Goal: Book appointment/travel/reservation

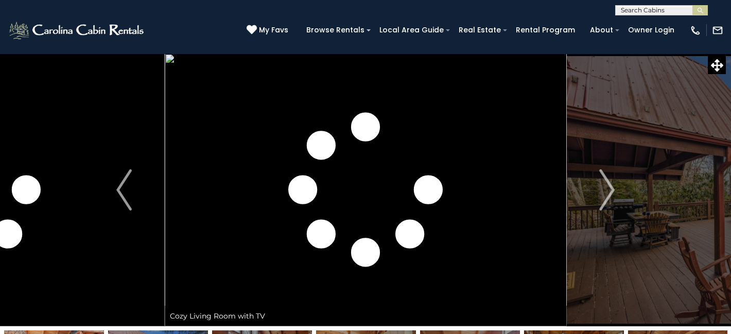
click at [605, 185] on img "Next" at bounding box center [606, 189] width 15 height 41
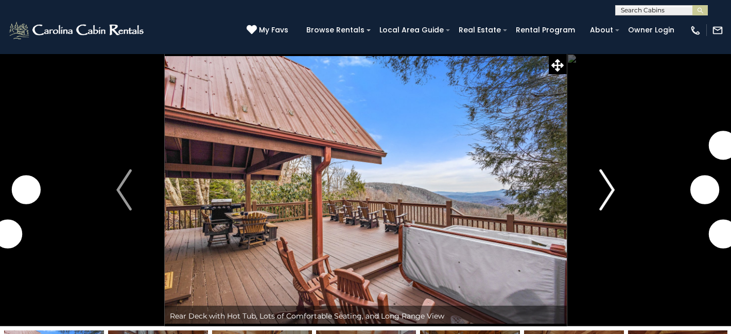
click at [605, 185] on img "Next" at bounding box center [606, 189] width 15 height 41
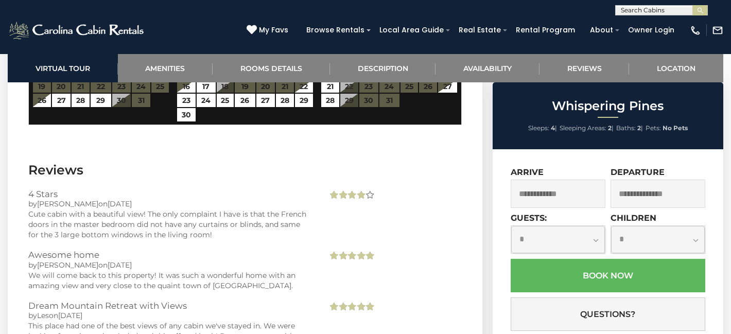
scroll to position [1741, 0]
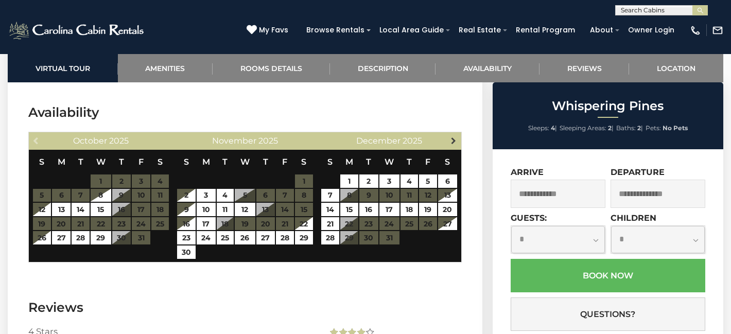
click at [455, 136] on span "Next" at bounding box center [453, 140] width 8 height 8
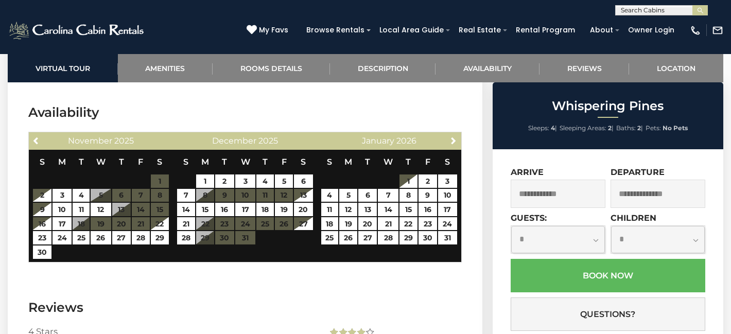
click at [243, 224] on table "S M T W T F S 1 2 3 4 5 6 7 8 9 10 11 12 13 14 15 16 17 18 19 20 21 22 23 24 25…" at bounding box center [245, 203] width 137 height 106
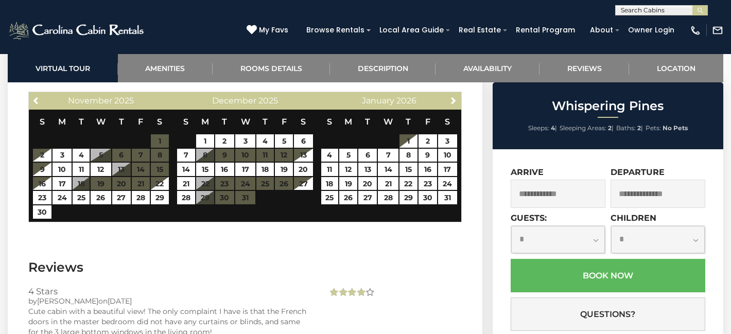
scroll to position [1780, 0]
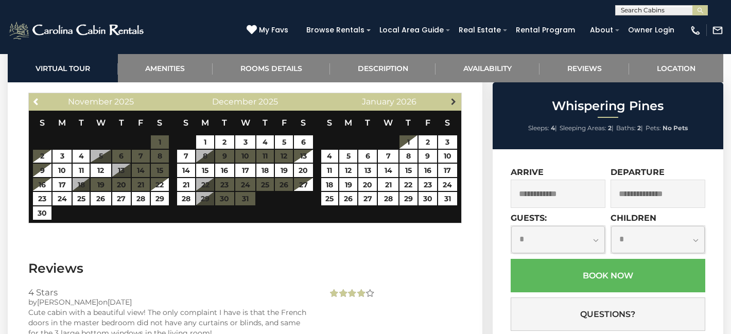
click at [449, 97] on span "Next" at bounding box center [453, 101] width 8 height 8
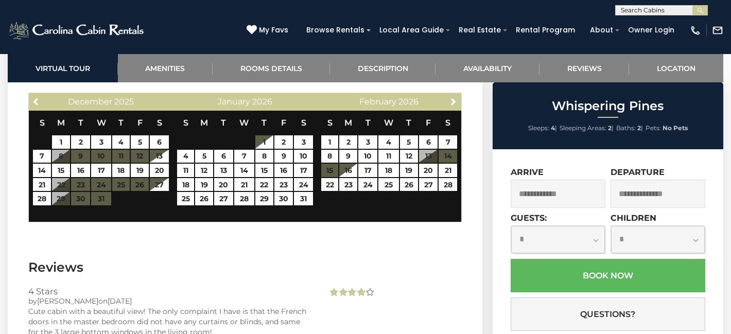
click at [430, 143] on table "S M T W T F S 1 2 3 4 5 6 7 8 9 10 11 12 13 14 15 16 17 18 19 20 21 22 23 24 25…" at bounding box center [389, 157] width 137 height 92
click at [452, 97] on span "Next" at bounding box center [453, 101] width 8 height 8
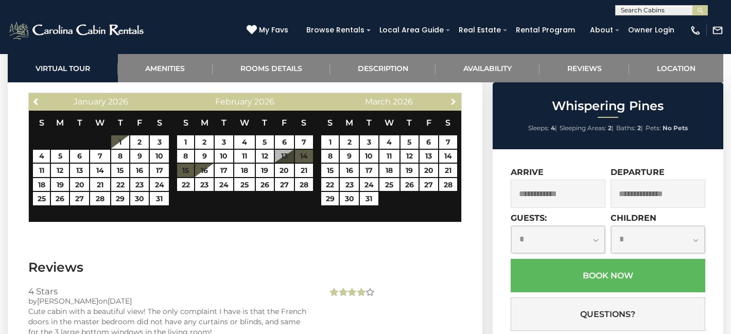
click at [452, 97] on span "Next" at bounding box center [453, 101] width 8 height 8
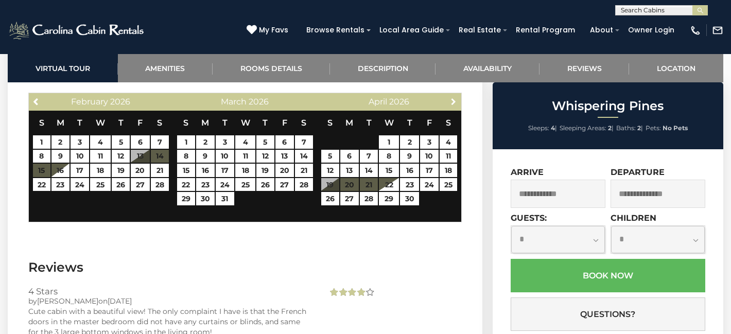
click at [452, 97] on span "Next" at bounding box center [453, 101] width 8 height 8
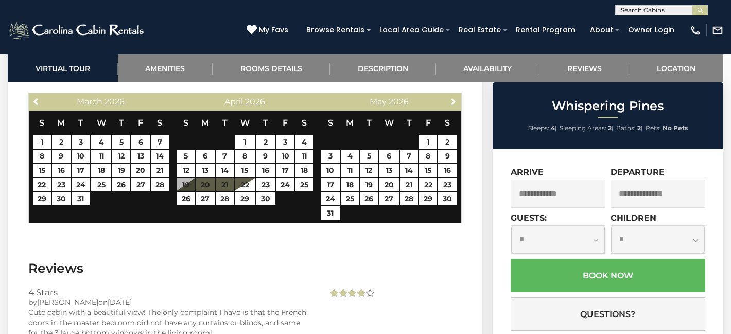
click at [452, 97] on span "Next" at bounding box center [453, 101] width 8 height 8
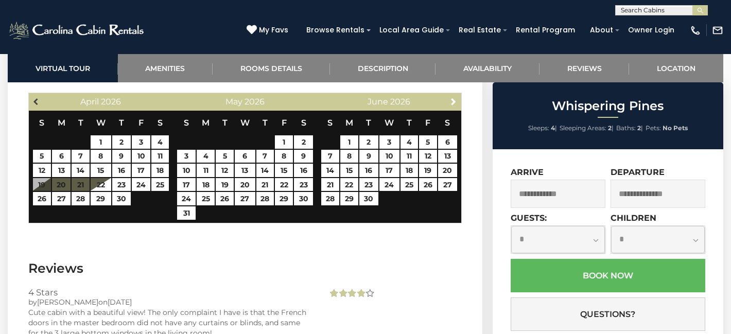
click at [34, 97] on span "Previous" at bounding box center [36, 101] width 8 height 8
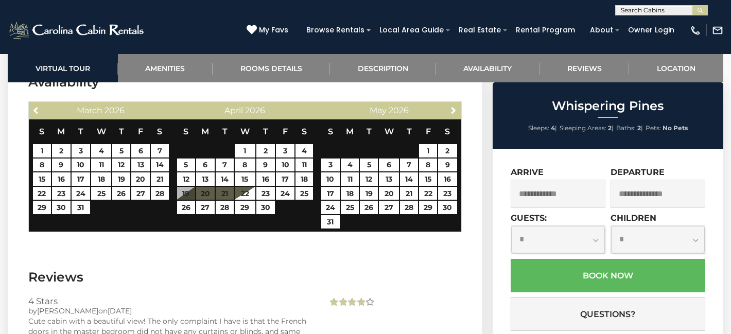
scroll to position [1770, 0]
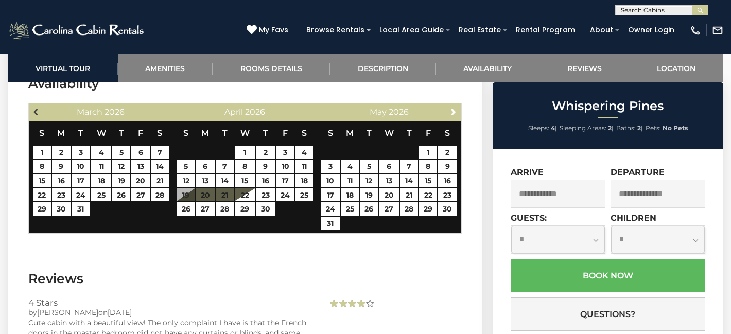
click at [37, 108] on span "Previous" at bounding box center [36, 112] width 8 height 8
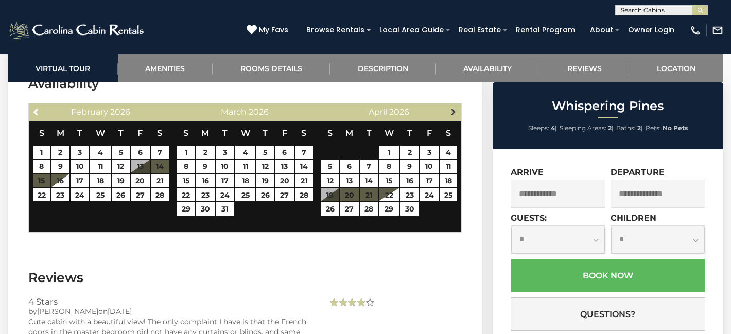
click at [448, 105] on link "Next" at bounding box center [453, 111] width 13 height 13
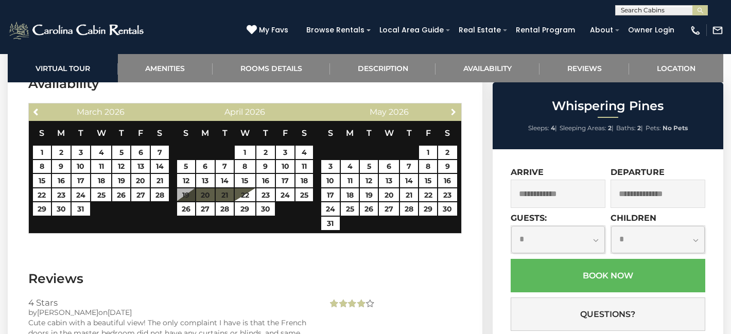
click at [448, 105] on link "Next" at bounding box center [453, 111] width 13 height 13
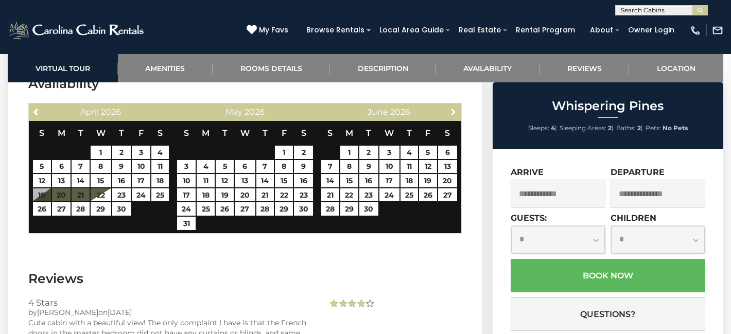
click at [448, 105] on link "Next" at bounding box center [453, 111] width 13 height 13
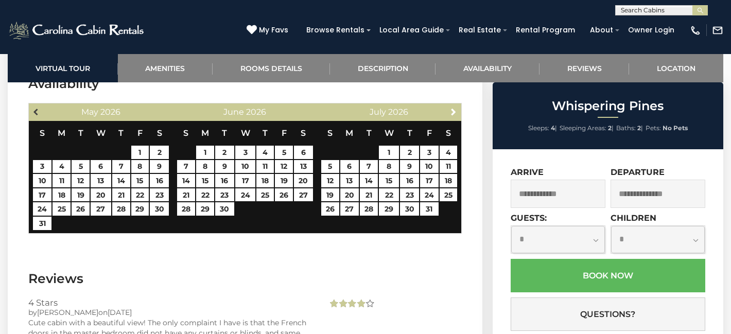
click at [37, 108] on span "Previous" at bounding box center [36, 112] width 8 height 8
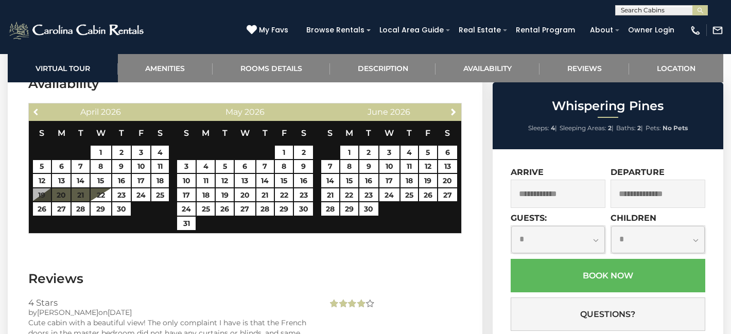
click at [37, 108] on span "Previous" at bounding box center [36, 112] width 8 height 8
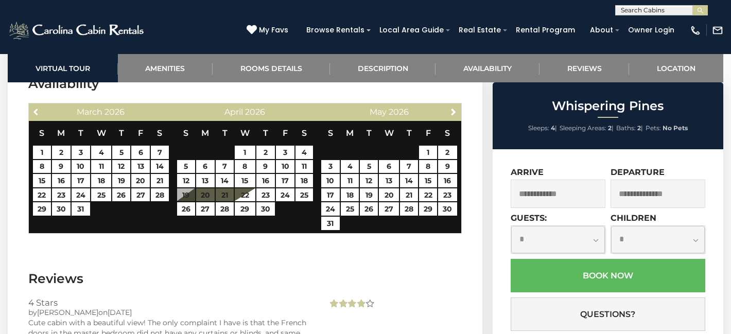
click at [37, 108] on span "Previous" at bounding box center [36, 112] width 8 height 8
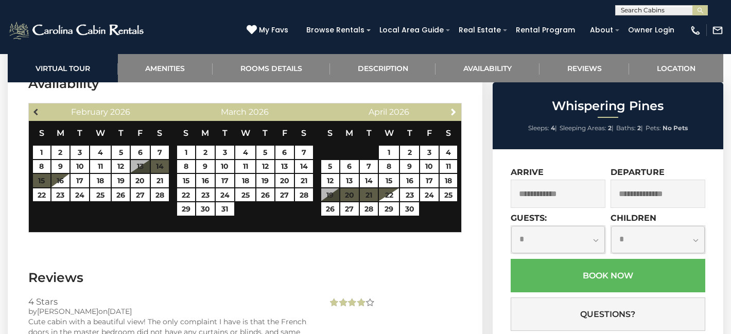
click at [34, 108] on span "Previous" at bounding box center [36, 112] width 8 height 8
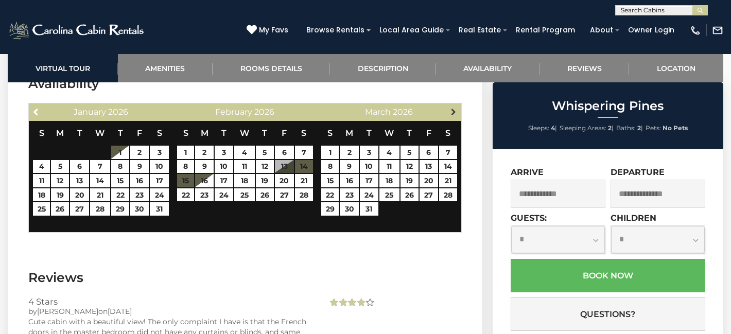
click at [452, 108] on span "Next" at bounding box center [453, 112] width 8 height 8
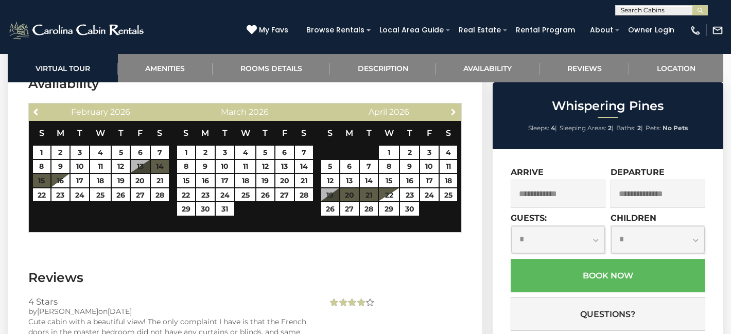
click at [452, 108] on span "Next" at bounding box center [453, 112] width 8 height 8
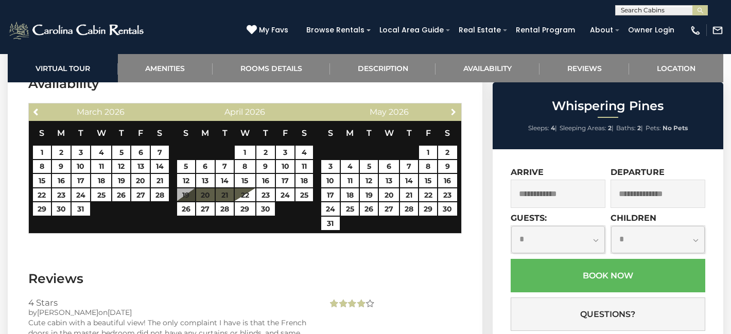
click at [452, 108] on span "Next" at bounding box center [453, 112] width 8 height 8
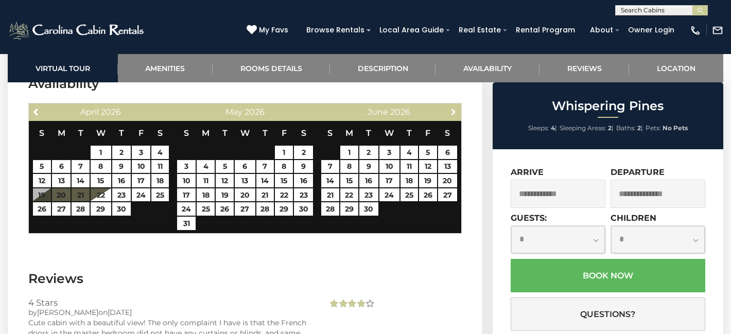
click at [452, 108] on span "Next" at bounding box center [453, 112] width 8 height 8
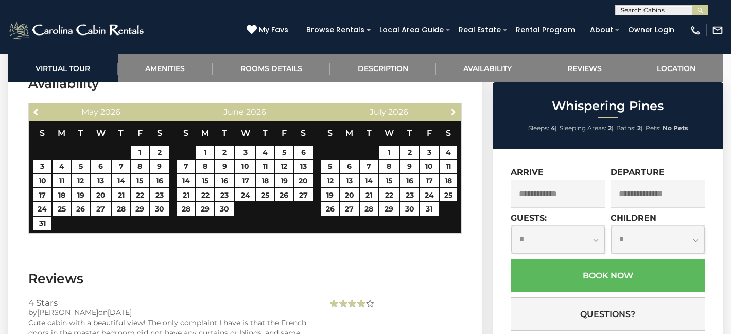
click at [452, 108] on span "Next" at bounding box center [453, 112] width 8 height 8
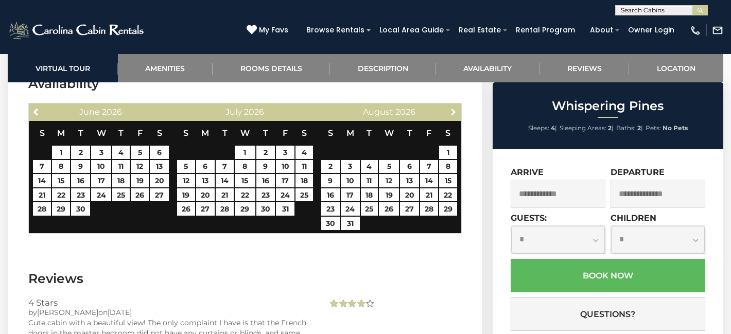
click at [452, 108] on span "Next" at bounding box center [453, 112] width 8 height 8
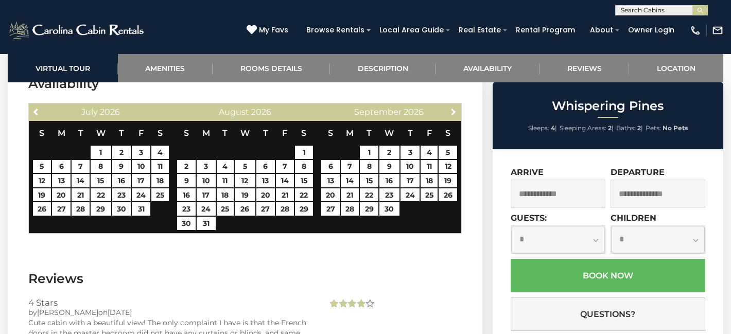
click at [452, 108] on span "Next" at bounding box center [453, 112] width 8 height 8
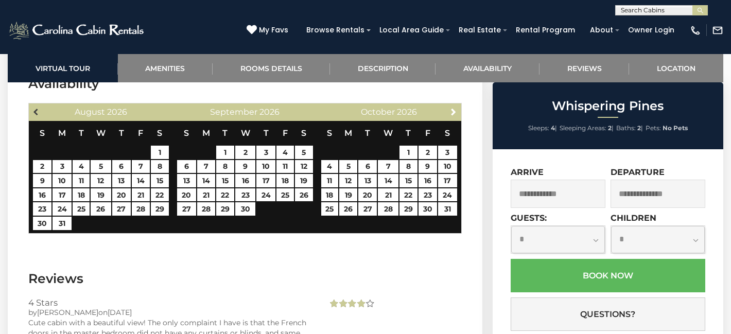
click at [33, 108] on span "Previous" at bounding box center [36, 112] width 8 height 8
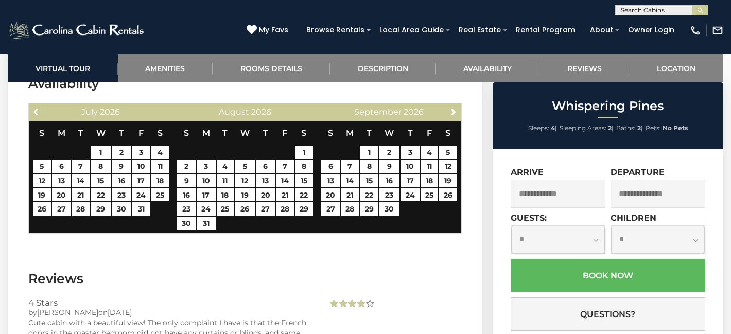
click at [33, 108] on span "Previous" at bounding box center [36, 112] width 8 height 8
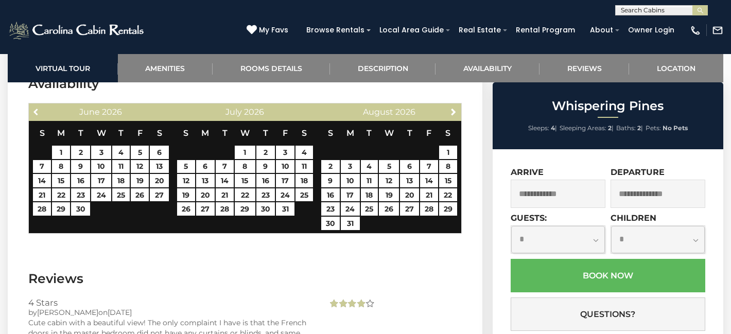
click at [33, 108] on span "Previous" at bounding box center [36, 112] width 8 height 8
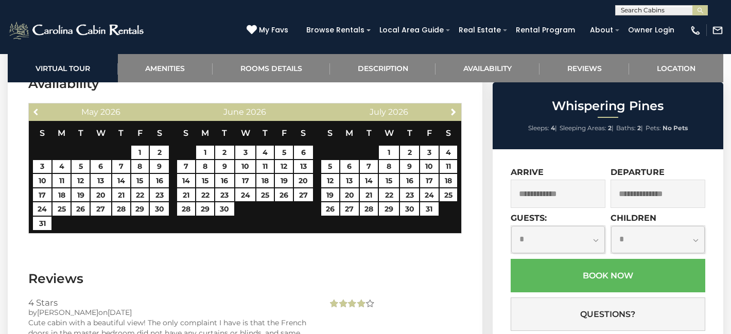
click at [33, 108] on span "Previous" at bounding box center [36, 112] width 8 height 8
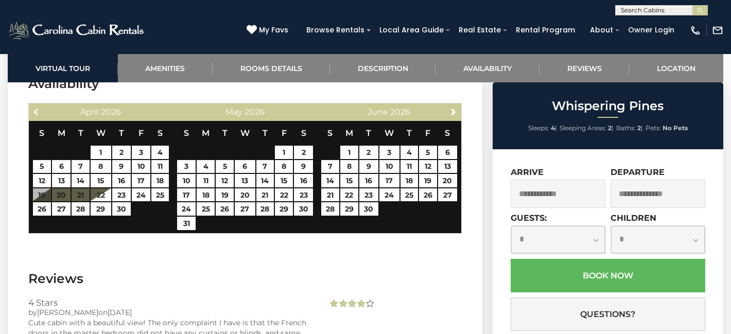
click at [33, 108] on span "Previous" at bounding box center [36, 112] width 8 height 8
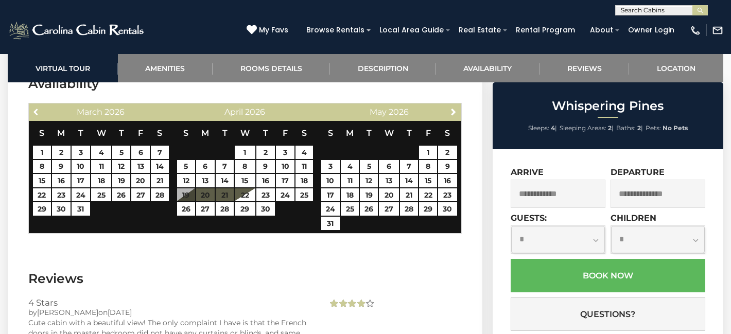
click at [33, 108] on span "Previous" at bounding box center [36, 112] width 8 height 8
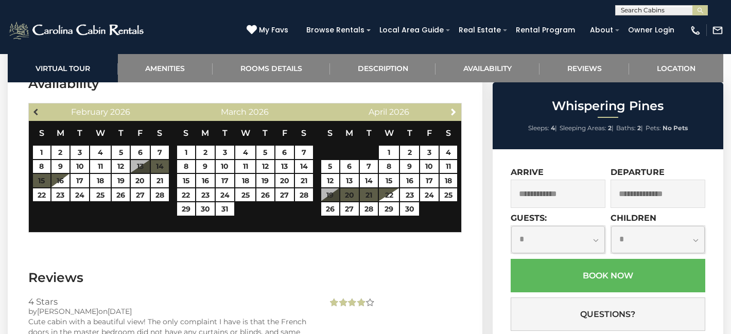
click at [33, 108] on span "Previous" at bounding box center [36, 112] width 8 height 8
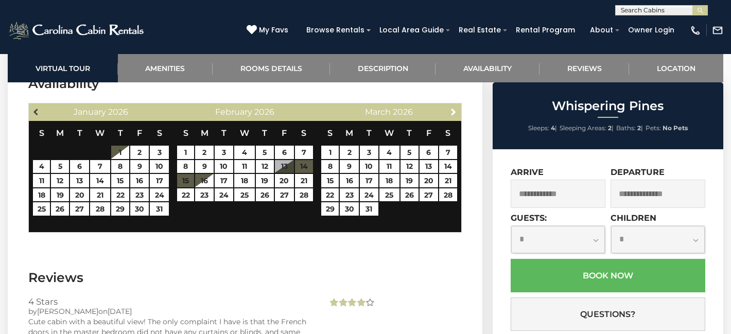
click at [33, 108] on span "Previous" at bounding box center [36, 112] width 8 height 8
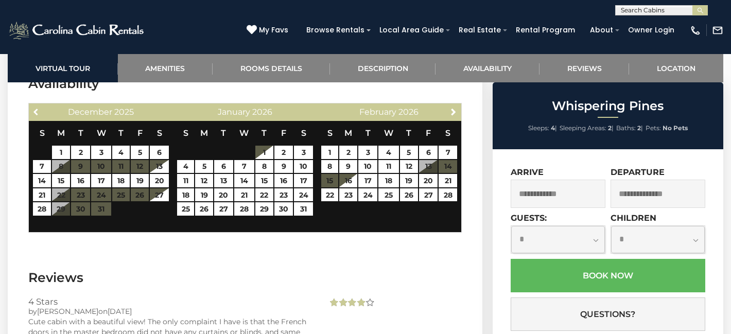
click at [33, 108] on span "Previous" at bounding box center [36, 112] width 8 height 8
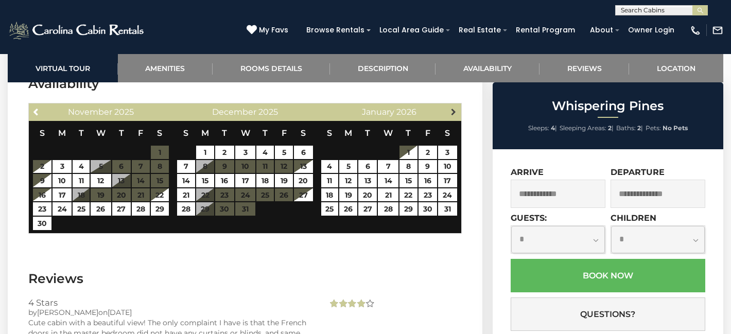
click at [454, 108] on span "Next" at bounding box center [453, 112] width 8 height 8
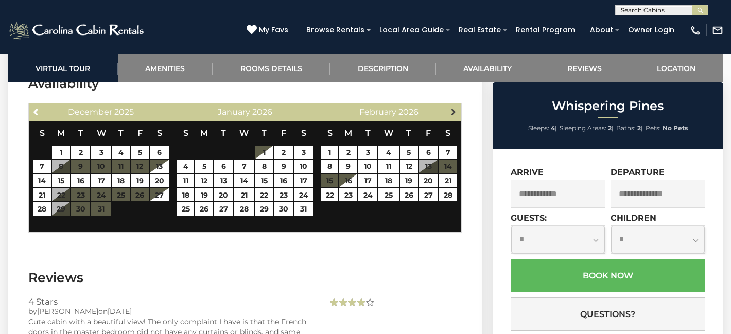
click at [448, 105] on link "Next" at bounding box center [453, 111] width 13 height 13
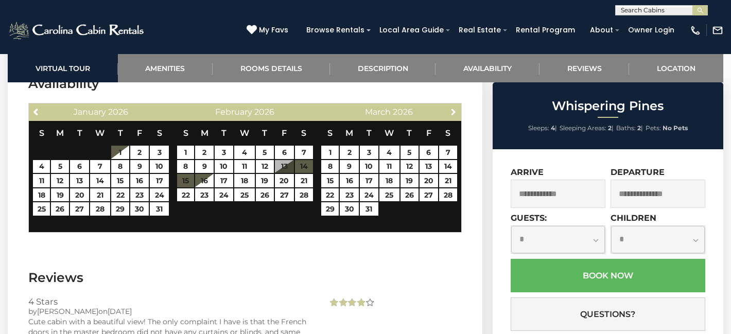
click at [448, 105] on link "Next" at bounding box center [453, 111] width 13 height 13
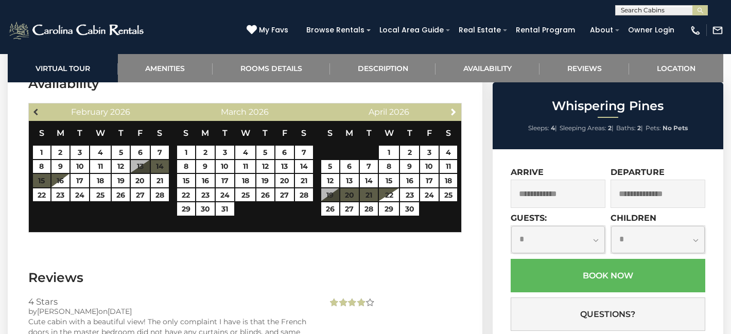
click at [36, 108] on span "Previous" at bounding box center [36, 112] width 8 height 8
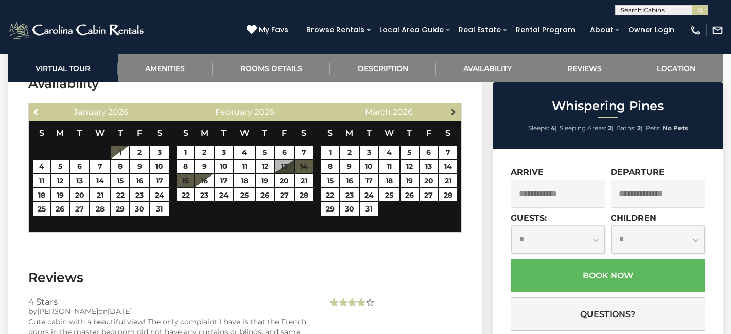
click at [451, 108] on span "Next" at bounding box center [453, 112] width 8 height 8
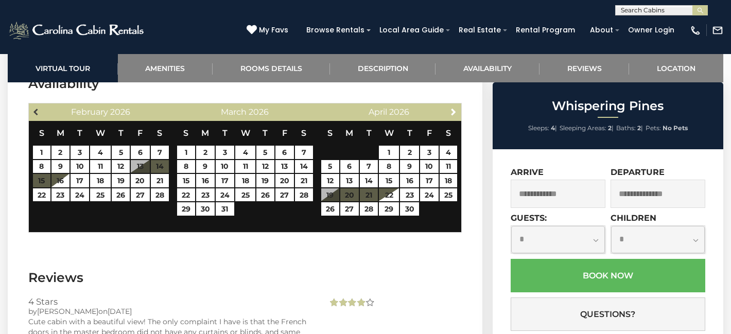
click at [33, 108] on span "Previous" at bounding box center [36, 112] width 8 height 8
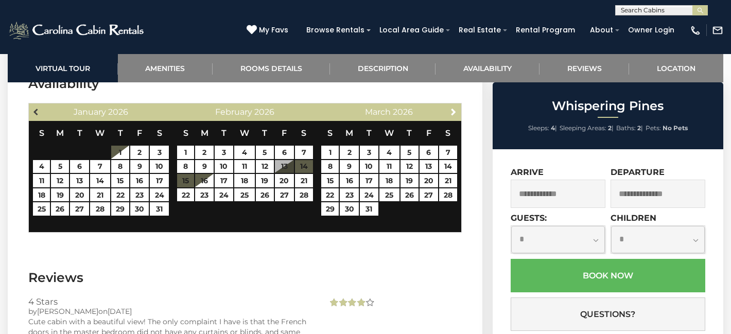
click at [33, 108] on span "Previous" at bounding box center [36, 112] width 8 height 8
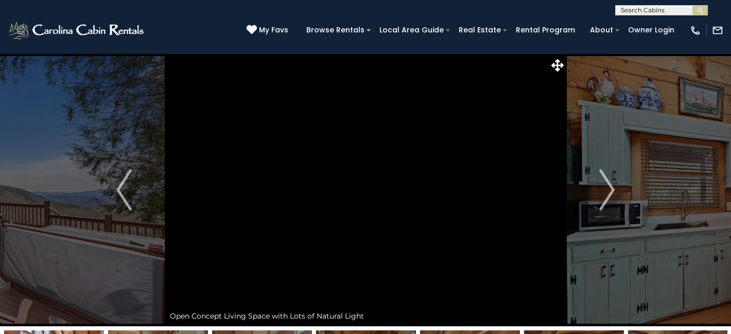
scroll to position [4, 0]
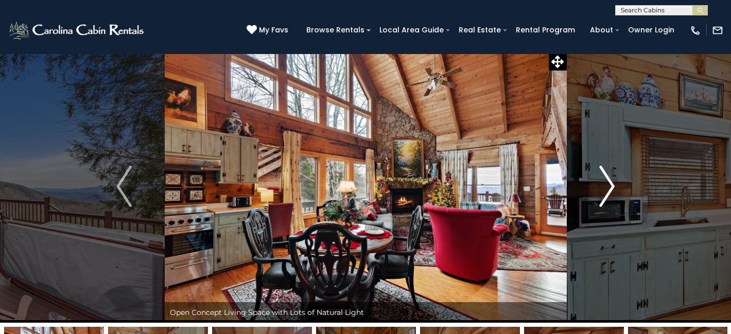
click at [611, 184] on img "Next" at bounding box center [606, 186] width 15 height 41
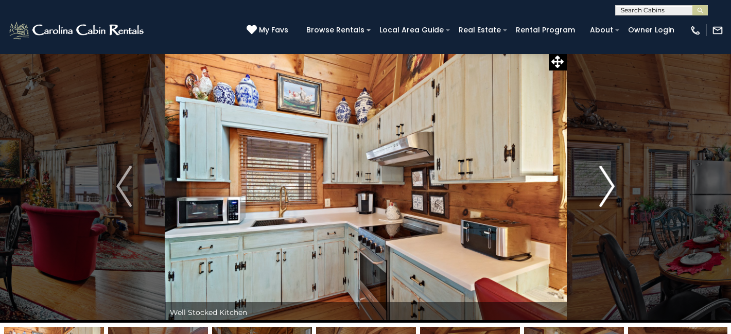
click at [611, 184] on img "Next" at bounding box center [606, 186] width 15 height 41
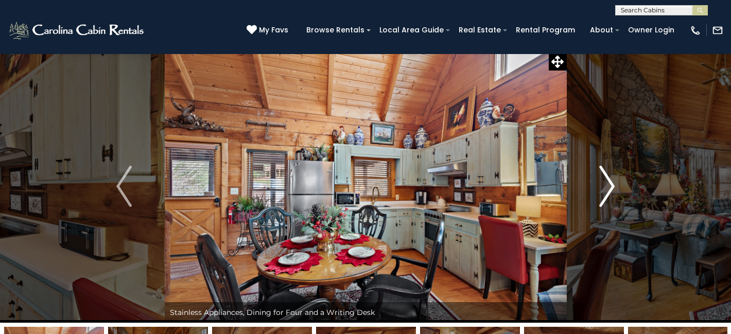
click at [611, 184] on img "Next" at bounding box center [606, 186] width 15 height 41
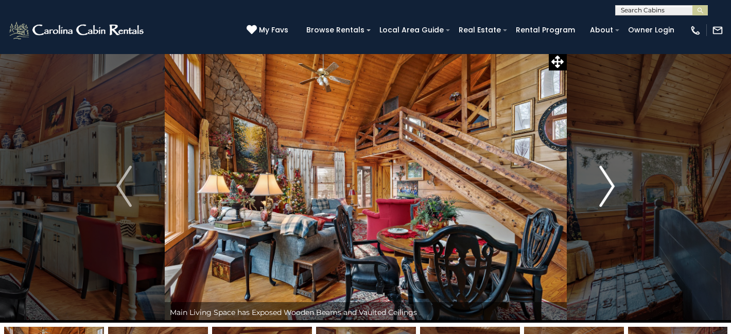
click at [611, 184] on img "Next" at bounding box center [606, 186] width 15 height 41
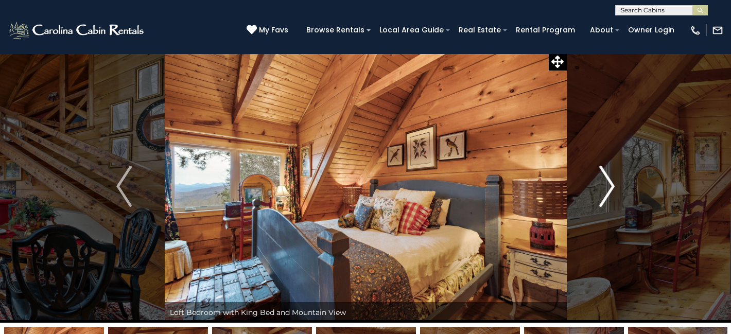
click at [611, 184] on img "Next" at bounding box center [606, 186] width 15 height 41
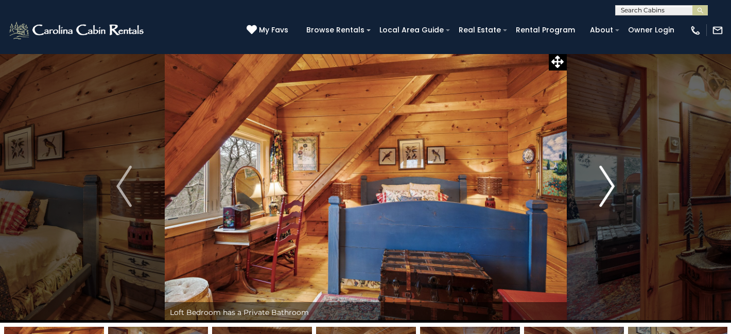
click at [611, 184] on img "Next" at bounding box center [606, 186] width 15 height 41
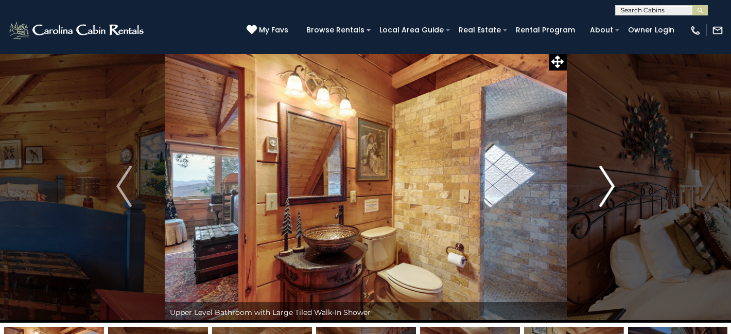
click at [611, 184] on img "Next" at bounding box center [606, 186] width 15 height 41
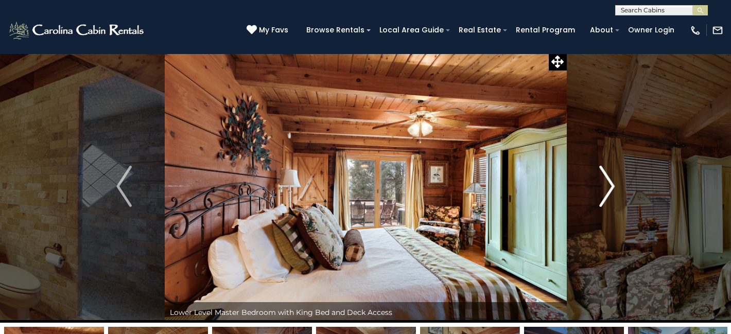
click at [611, 184] on img "Next" at bounding box center [606, 186] width 15 height 41
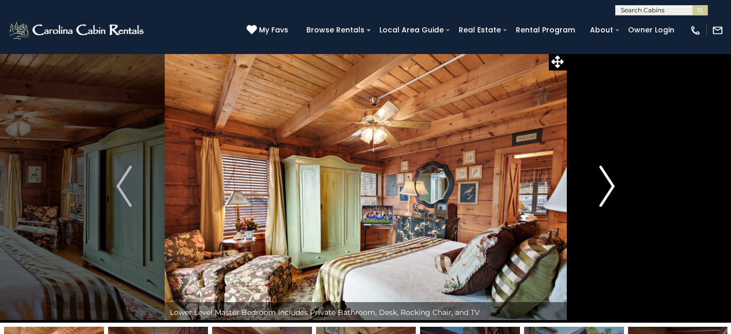
click at [611, 184] on img "Next" at bounding box center [606, 186] width 15 height 41
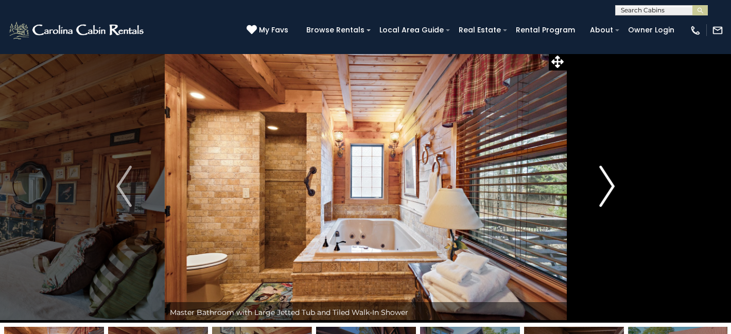
click at [611, 184] on img "Next" at bounding box center [606, 186] width 15 height 41
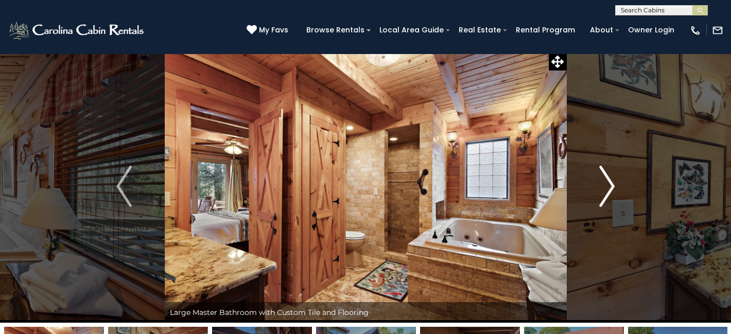
click at [611, 184] on img "Next" at bounding box center [606, 186] width 15 height 41
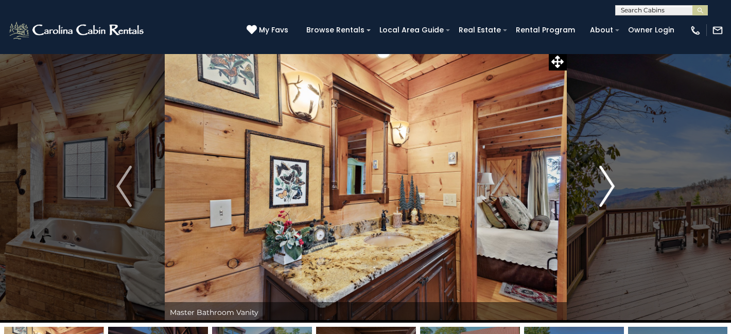
click at [611, 184] on img "Next" at bounding box center [606, 186] width 15 height 41
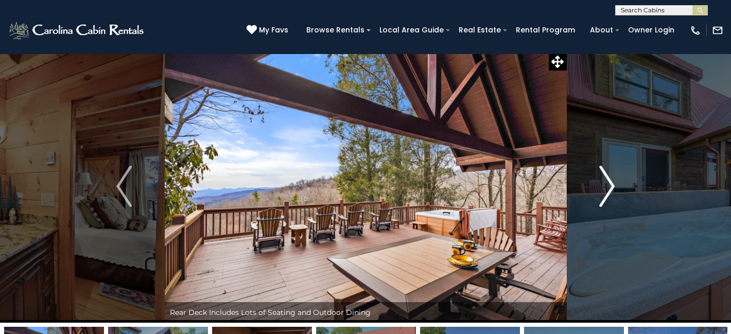
click at [611, 184] on img "Next" at bounding box center [606, 186] width 15 height 41
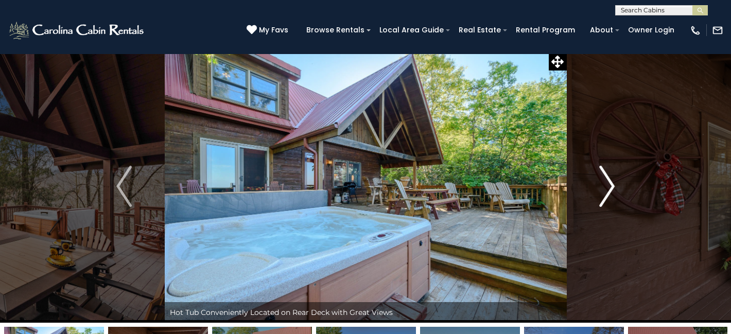
click at [611, 184] on img "Next" at bounding box center [606, 186] width 15 height 41
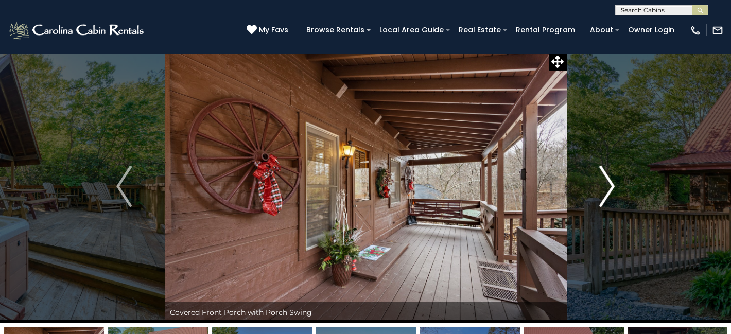
click at [611, 184] on img "Next" at bounding box center [606, 186] width 15 height 41
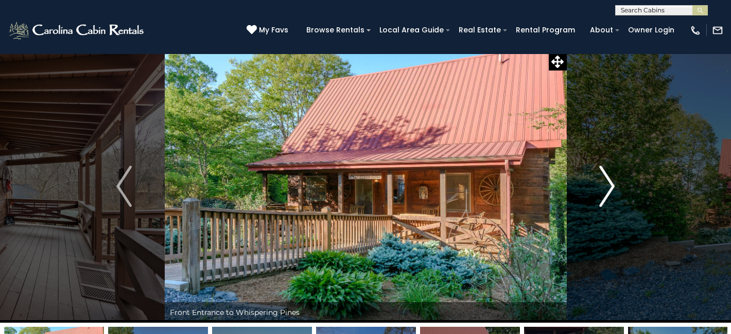
click at [611, 184] on img "Next" at bounding box center [606, 186] width 15 height 41
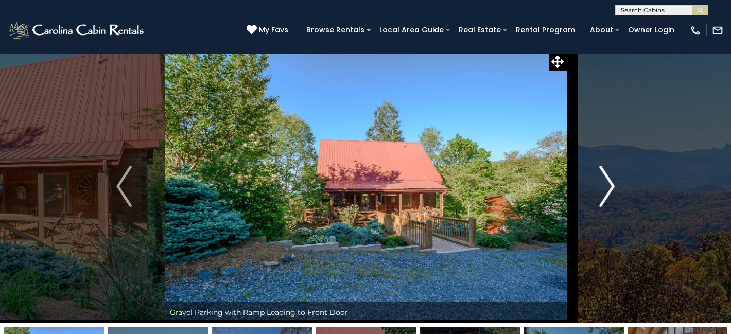
click at [611, 184] on img "Next" at bounding box center [606, 186] width 15 height 41
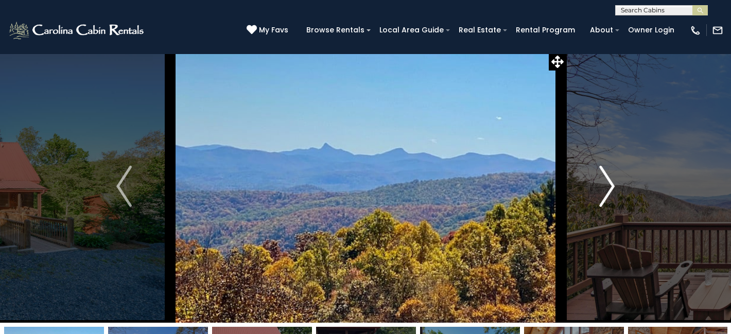
click at [611, 184] on img "Next" at bounding box center [606, 186] width 15 height 41
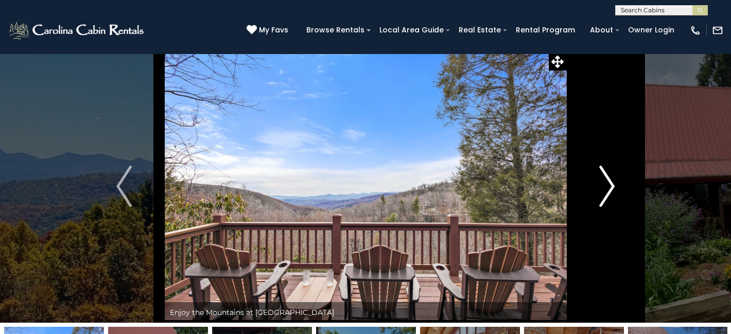
click at [610, 189] on img "Next" at bounding box center [606, 186] width 15 height 41
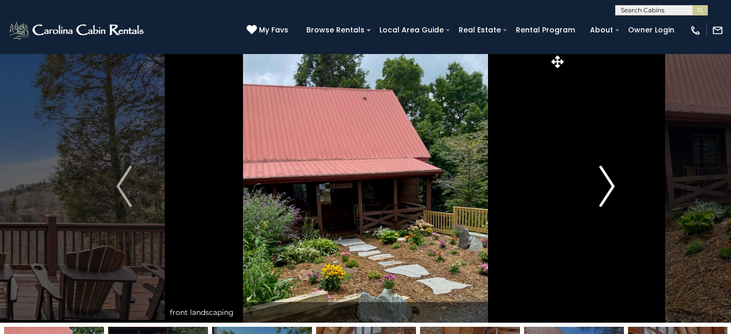
click at [610, 189] on img "Next" at bounding box center [606, 186] width 15 height 41
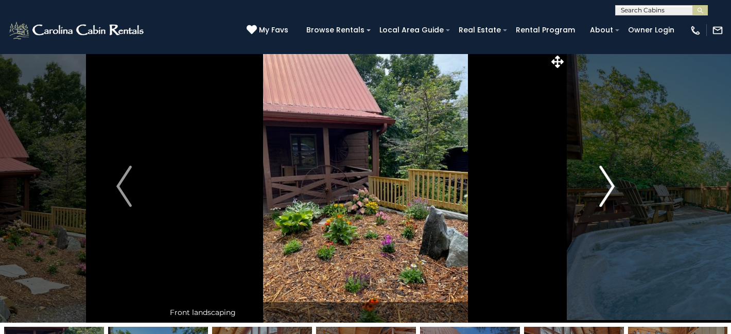
click at [610, 189] on img "Next" at bounding box center [606, 186] width 15 height 41
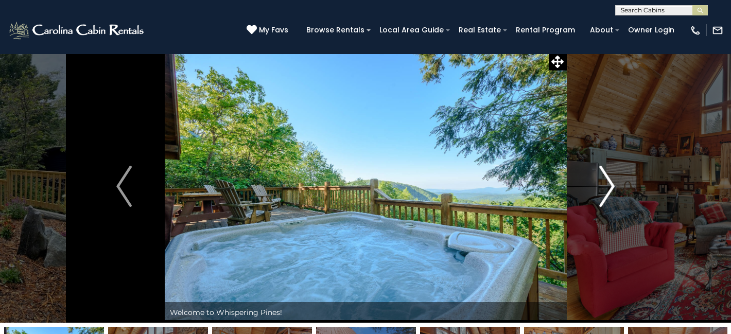
click at [610, 189] on img "Next" at bounding box center [606, 186] width 15 height 41
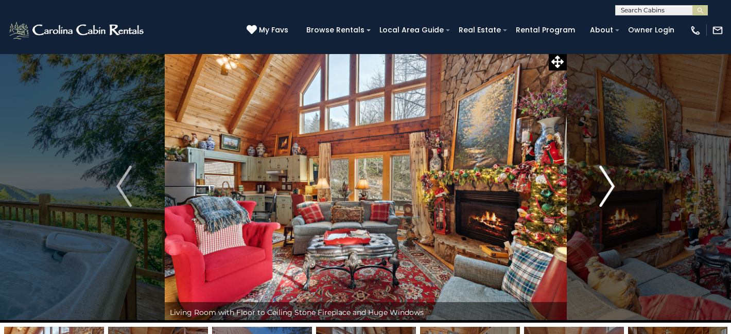
click at [610, 189] on img "Next" at bounding box center [606, 186] width 15 height 41
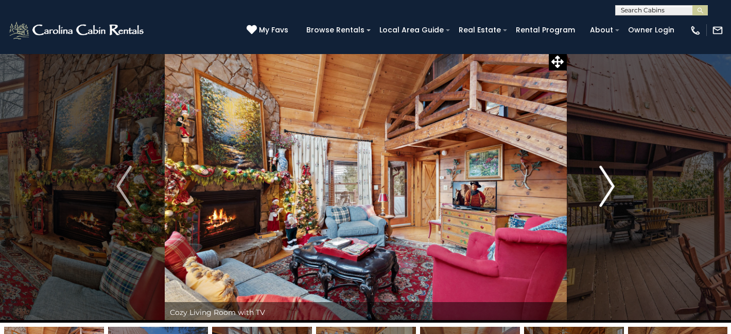
click at [603, 189] on img "Next" at bounding box center [606, 186] width 15 height 41
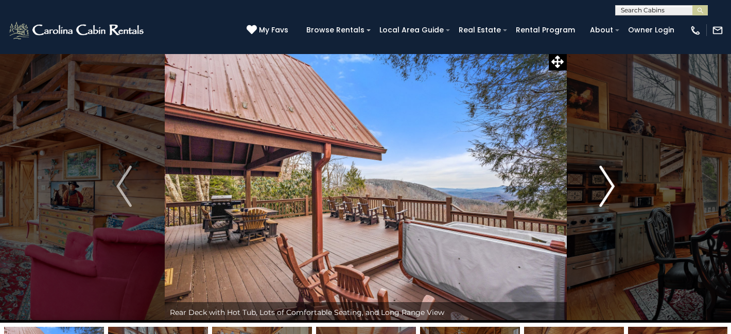
click at [603, 189] on img "Next" at bounding box center [606, 186] width 15 height 41
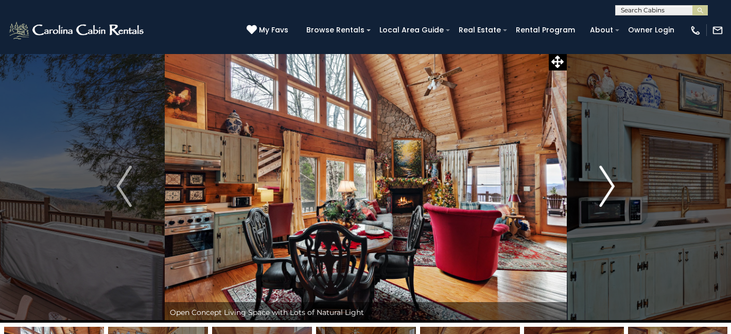
click at [603, 189] on img "Next" at bounding box center [606, 186] width 15 height 41
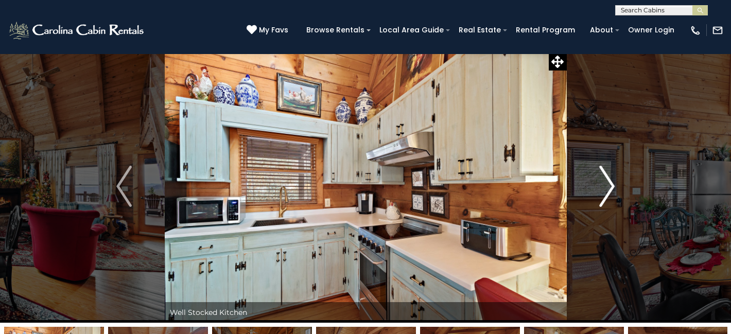
click at [603, 189] on img "Next" at bounding box center [606, 186] width 15 height 41
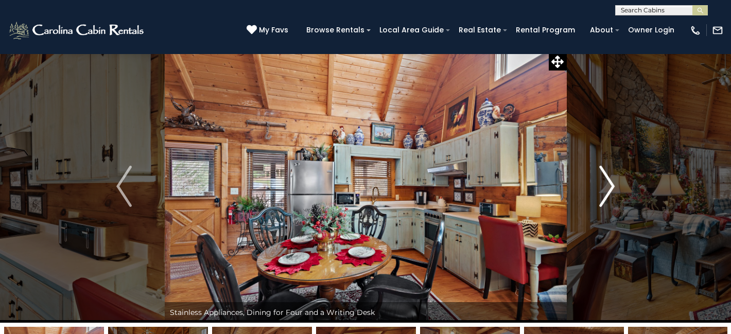
click at [603, 189] on img "Next" at bounding box center [606, 186] width 15 height 41
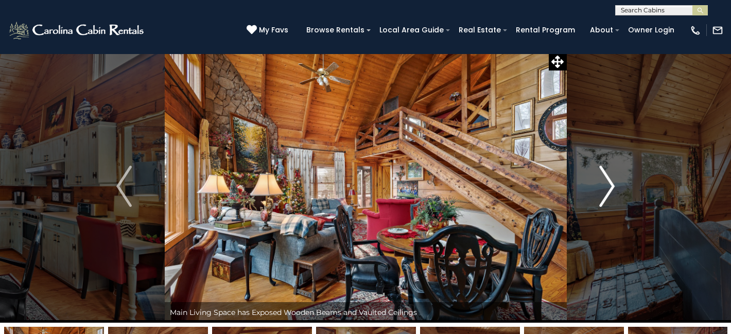
click at [603, 189] on img "Next" at bounding box center [606, 186] width 15 height 41
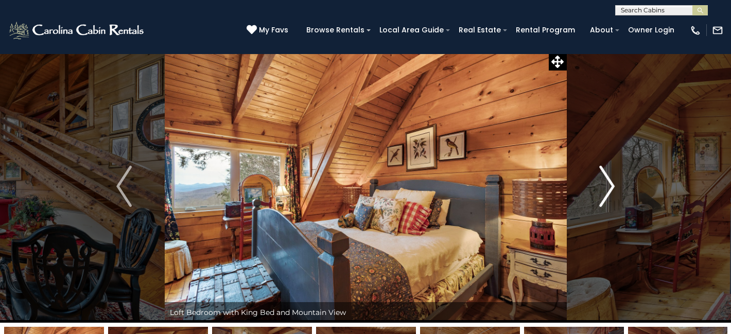
click at [603, 189] on img "Next" at bounding box center [606, 186] width 15 height 41
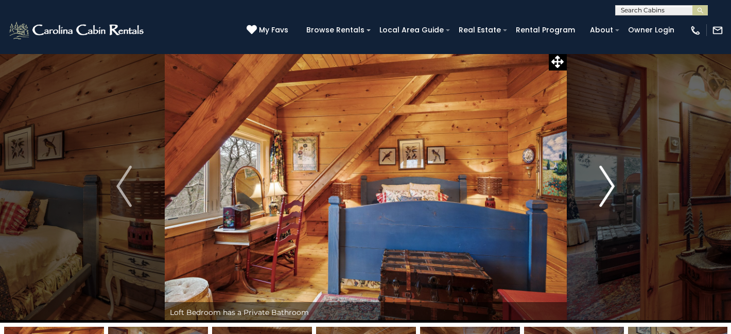
click at [603, 189] on img "Next" at bounding box center [606, 186] width 15 height 41
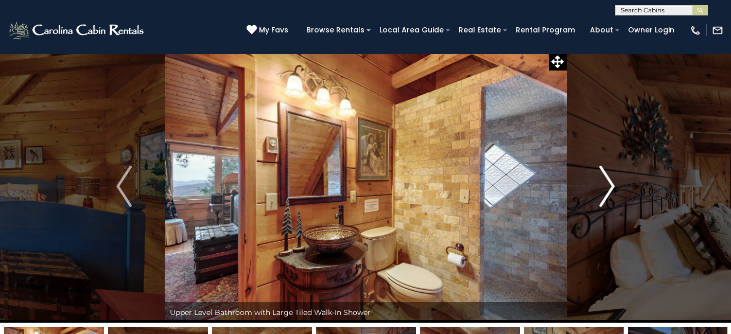
click at [603, 189] on img "Next" at bounding box center [606, 186] width 15 height 41
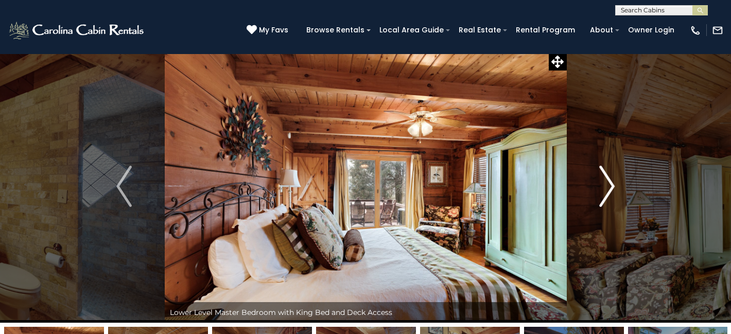
click at [603, 189] on img "Next" at bounding box center [606, 186] width 15 height 41
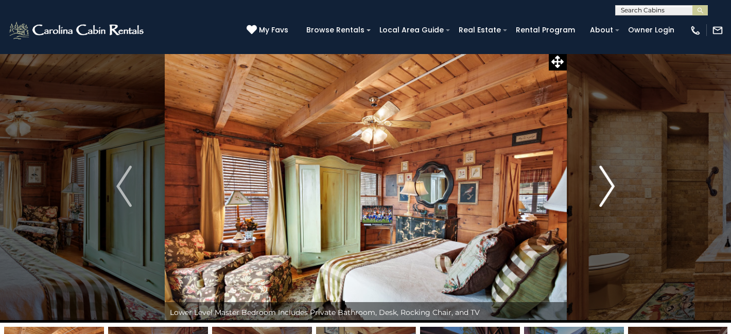
click at [603, 189] on img "Next" at bounding box center [606, 186] width 15 height 41
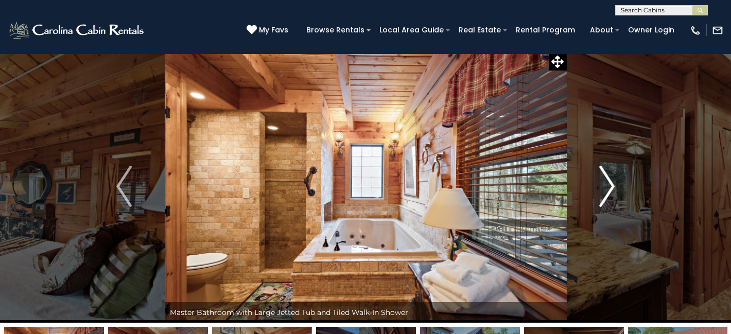
click at [603, 189] on img "Next" at bounding box center [606, 186] width 15 height 41
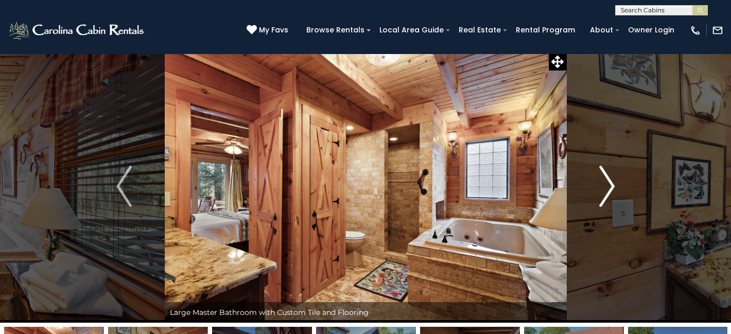
click at [603, 189] on img "Next" at bounding box center [606, 186] width 15 height 41
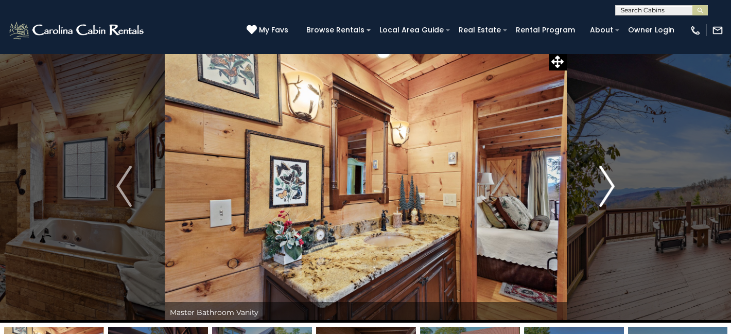
click at [603, 189] on img "Next" at bounding box center [606, 186] width 15 height 41
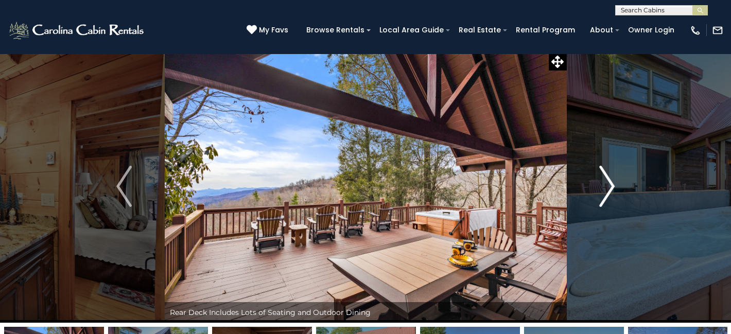
click at [603, 189] on img "Next" at bounding box center [606, 186] width 15 height 41
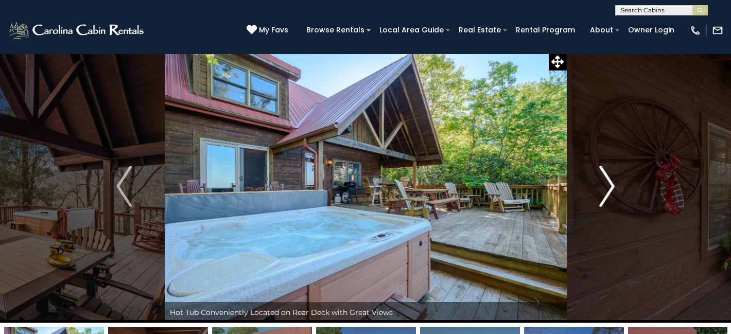
click at [603, 189] on img "Next" at bounding box center [606, 186] width 15 height 41
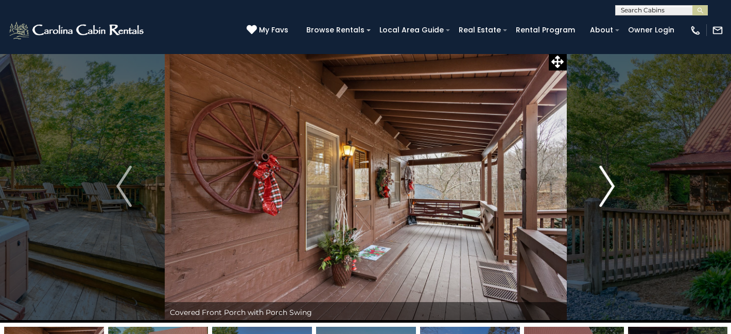
click at [603, 189] on img "Next" at bounding box center [606, 186] width 15 height 41
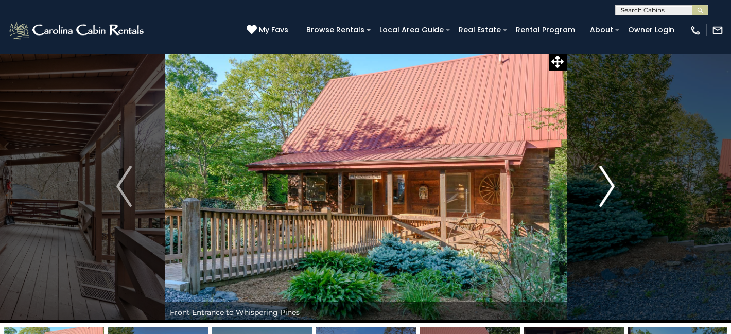
click at [603, 189] on img "Next" at bounding box center [606, 186] width 15 height 41
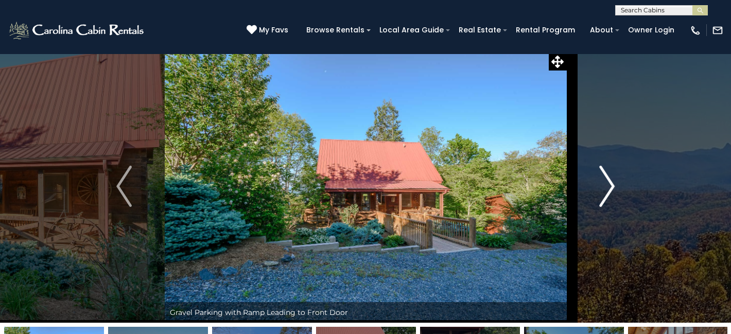
click at [603, 189] on img "Next" at bounding box center [606, 186] width 15 height 41
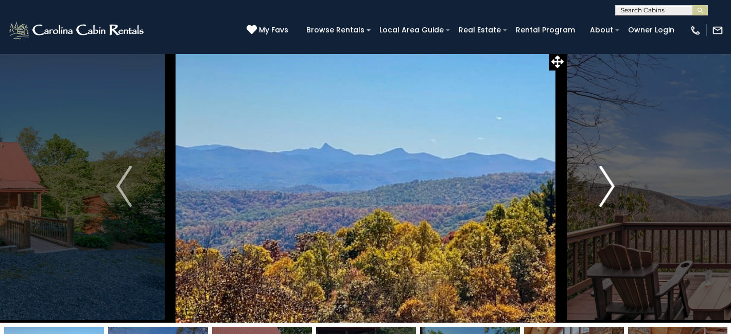
click at [603, 189] on img "Next" at bounding box center [606, 186] width 15 height 41
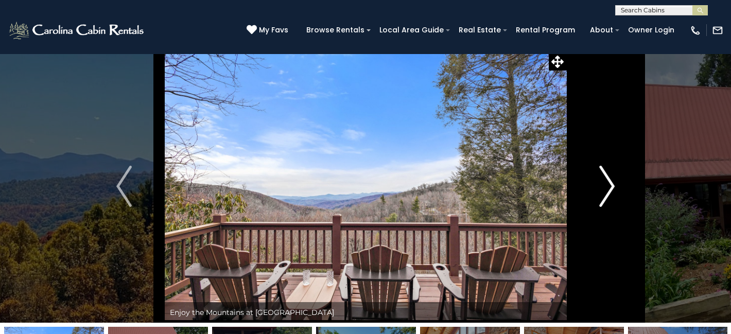
click at [603, 189] on img "Next" at bounding box center [606, 186] width 15 height 41
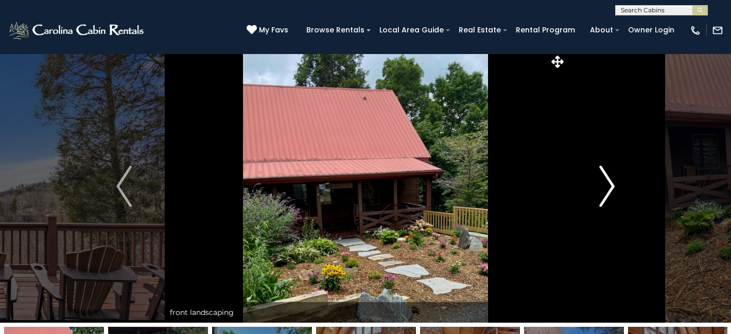
click at [603, 189] on img "Next" at bounding box center [606, 186] width 15 height 41
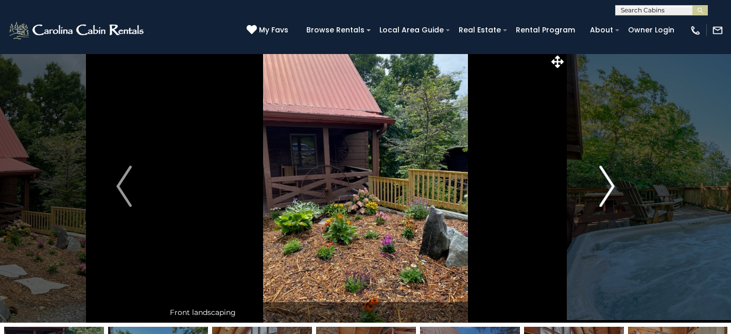
click at [603, 189] on img "Next" at bounding box center [606, 186] width 15 height 41
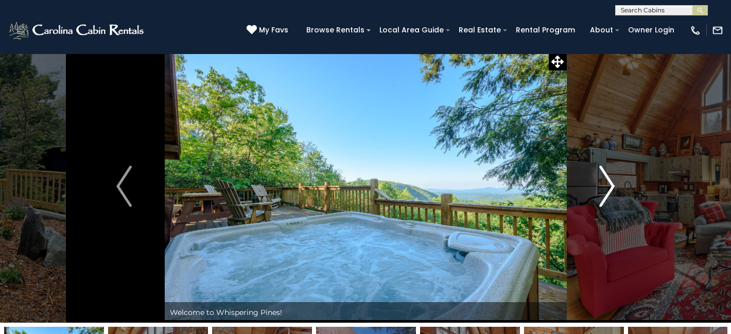
click at [603, 189] on img "Next" at bounding box center [606, 186] width 15 height 41
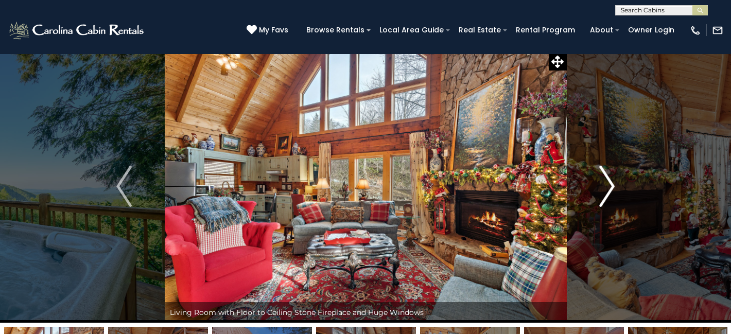
click at [603, 189] on img "Next" at bounding box center [606, 186] width 15 height 41
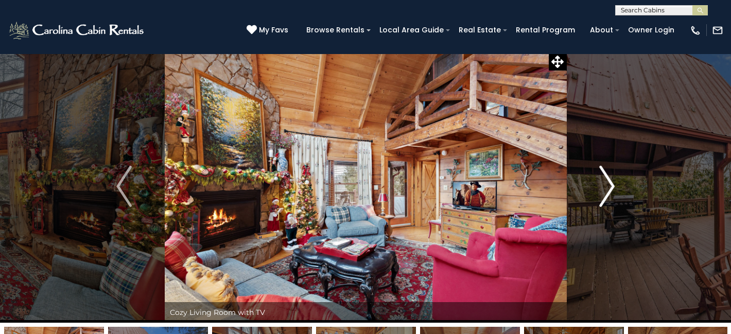
click at [603, 189] on img "Next" at bounding box center [606, 186] width 15 height 41
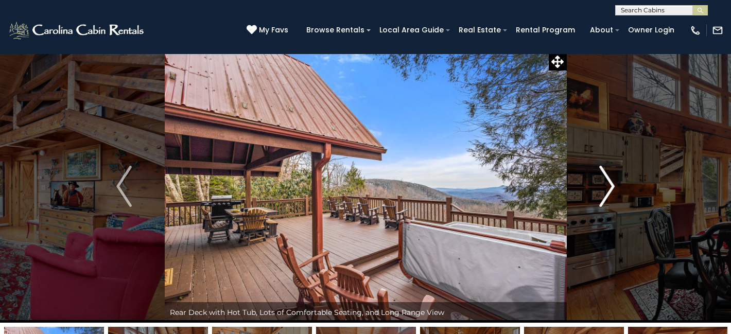
click at [603, 189] on img "Next" at bounding box center [606, 186] width 15 height 41
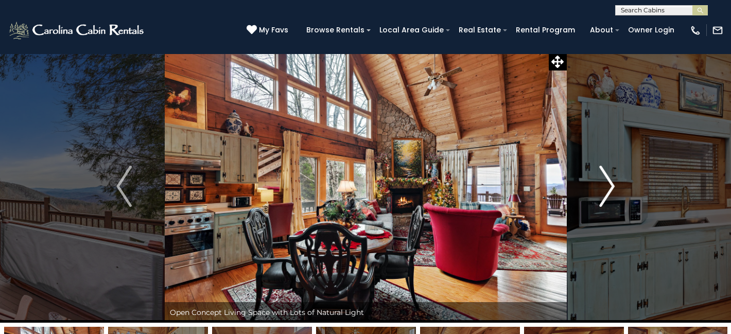
click at [603, 189] on img "Next" at bounding box center [606, 186] width 15 height 41
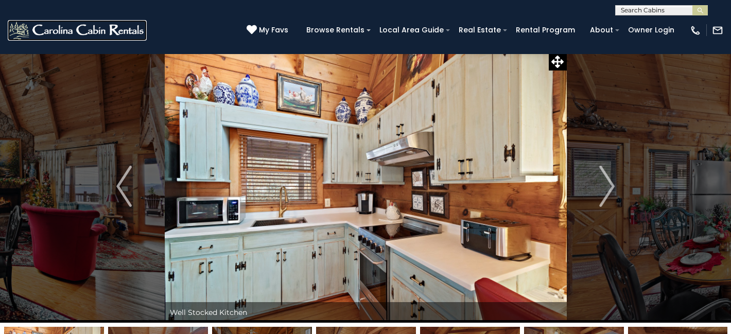
click at [94, 40] on img at bounding box center [77, 30] width 139 height 21
